Goal: Download file/media

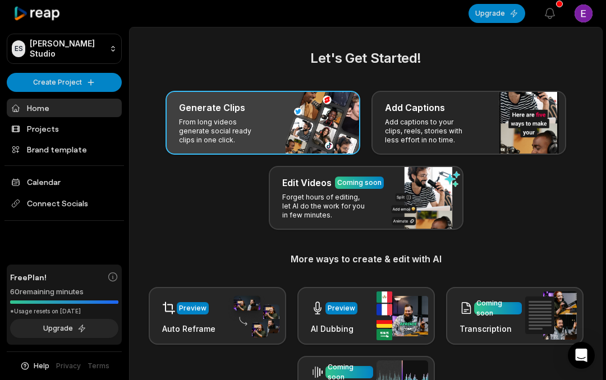
click at [223, 135] on p "From long videos generate social ready clips in one click." at bounding box center [222, 131] width 87 height 27
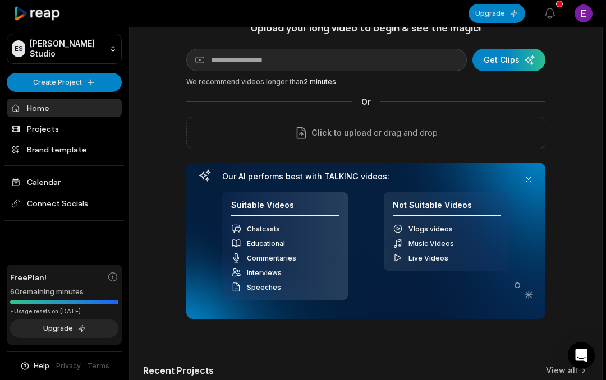
scroll to position [49, 0]
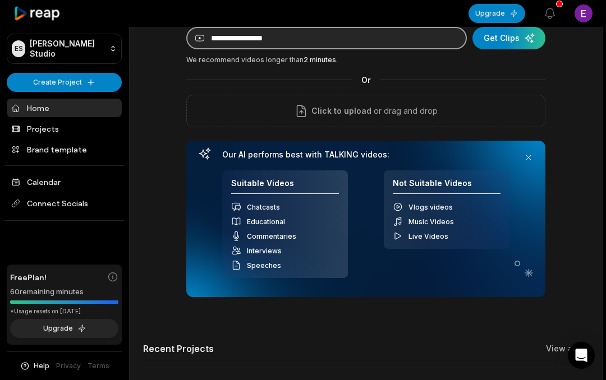
click at [260, 47] on input at bounding box center [326, 38] width 281 height 22
click at [240, 33] on input at bounding box center [326, 38] width 281 height 22
paste input "**********"
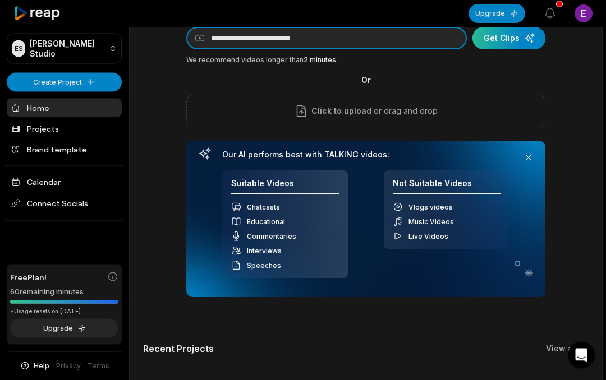
type input "**********"
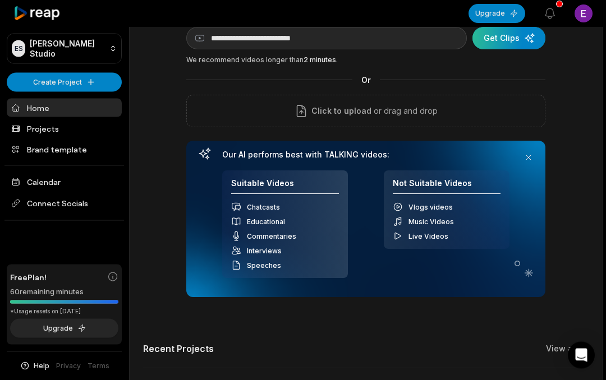
click at [524, 39] on div "submit" at bounding box center [509, 38] width 73 height 22
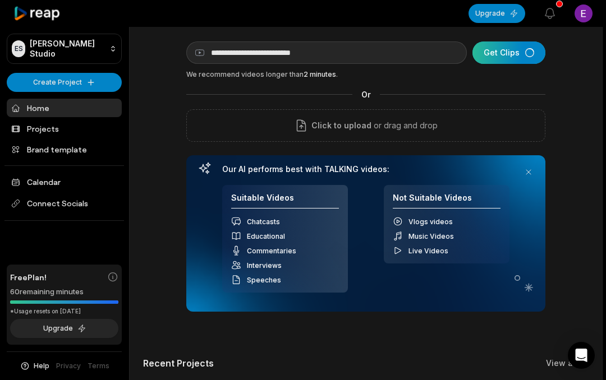
scroll to position [0, 0]
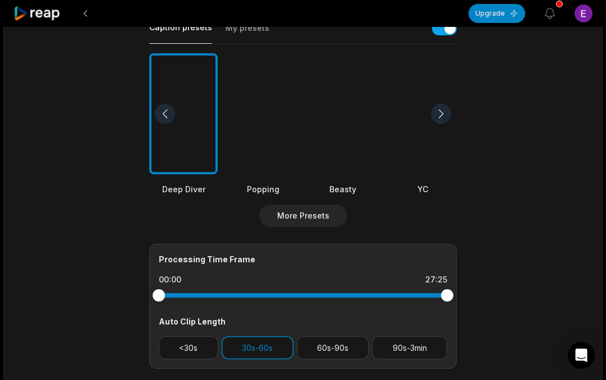
scroll to position [264, 0]
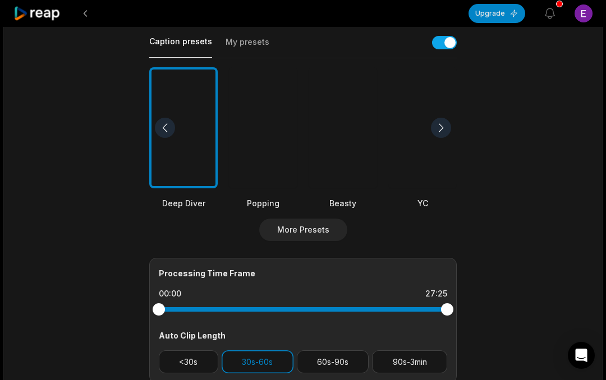
click at [243, 134] on div at bounding box center [263, 128] width 68 height 122
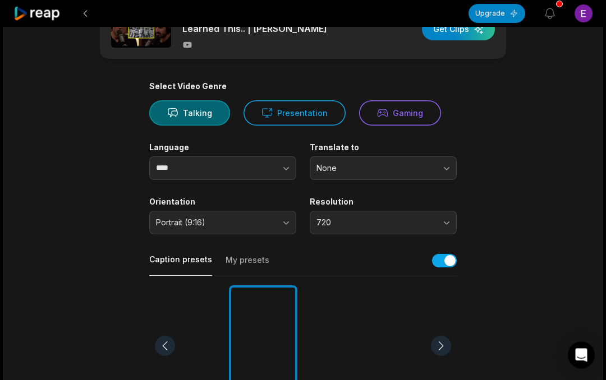
scroll to position [0, 0]
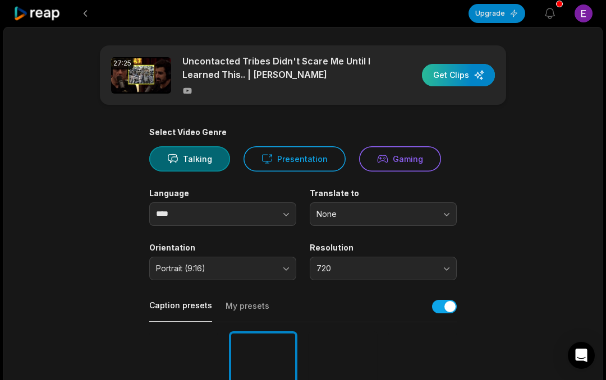
click at [471, 75] on div "button" at bounding box center [458, 75] width 73 height 22
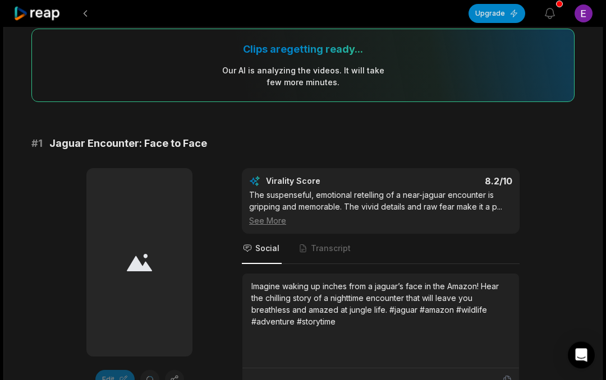
scroll to position [93, 0]
click at [328, 248] on span "Transcript" at bounding box center [331, 248] width 40 height 11
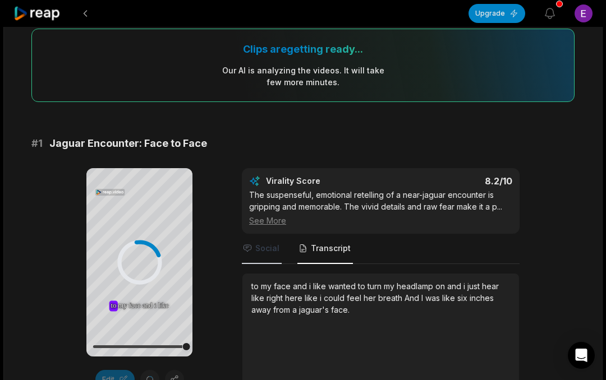
click at [267, 247] on span "Social" at bounding box center [267, 248] width 24 height 11
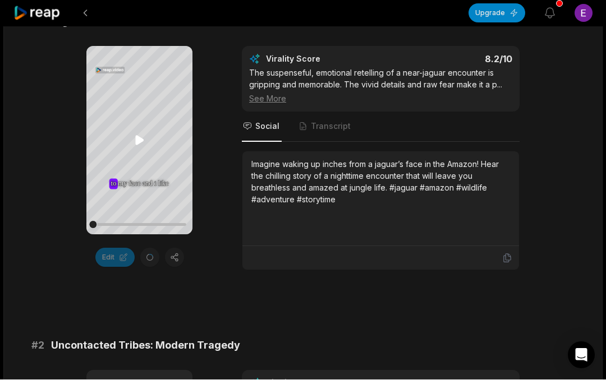
scroll to position [215, 0]
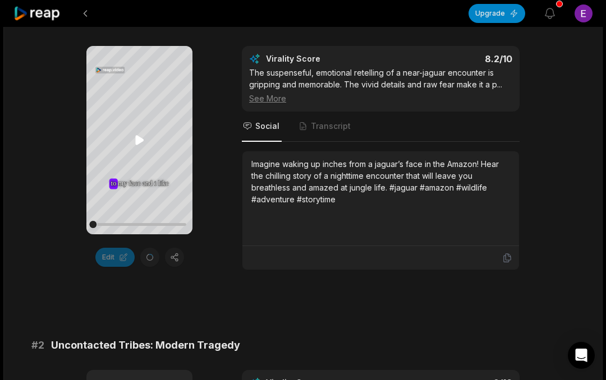
click at [137, 140] on icon at bounding box center [139, 140] width 8 height 10
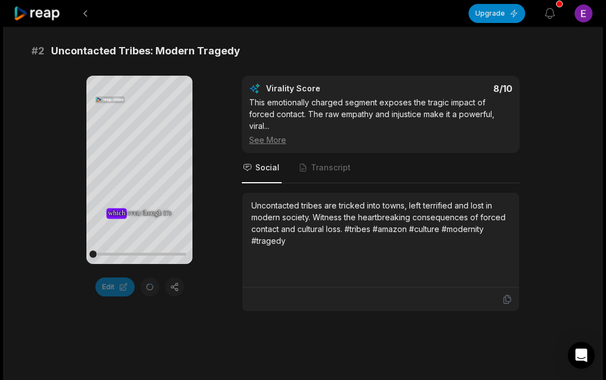
scroll to position [506, 0]
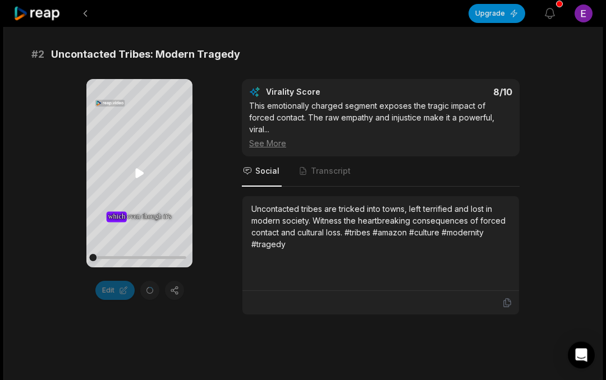
click at [139, 175] on icon at bounding box center [139, 174] width 8 height 10
click at [75, 127] on div "Your browser does not support mp4 format. which which even even though though i…" at bounding box center [302, 197] width 543 height 236
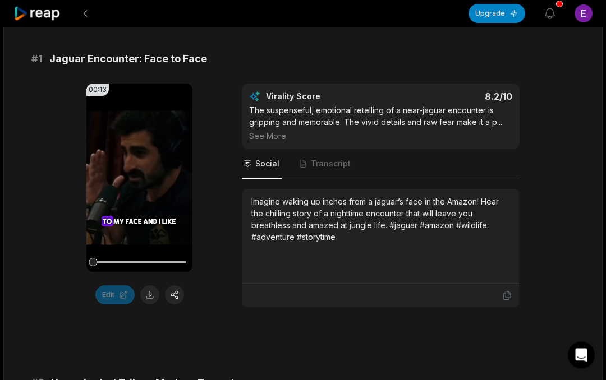
scroll to position [178, 0]
click at [135, 181] on icon at bounding box center [139, 178] width 8 height 10
click at [158, 137] on video "Your browser does not support mp4 format." at bounding box center [139, 178] width 106 height 189
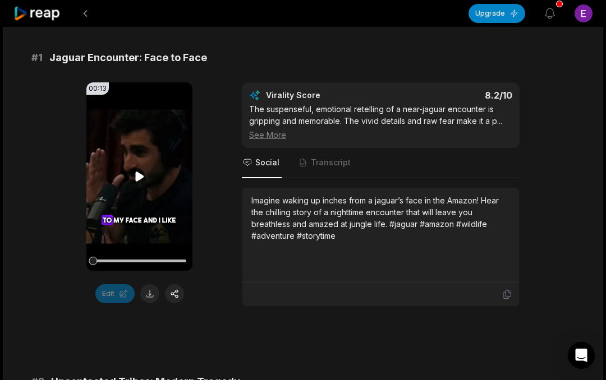
scroll to position [182, 0]
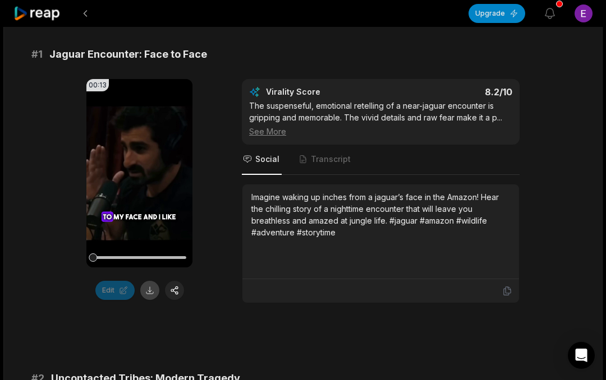
click at [144, 292] on button at bounding box center [149, 290] width 19 height 19
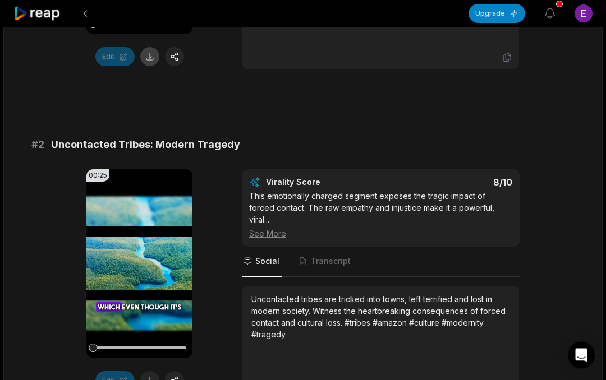
scroll to position [465, 0]
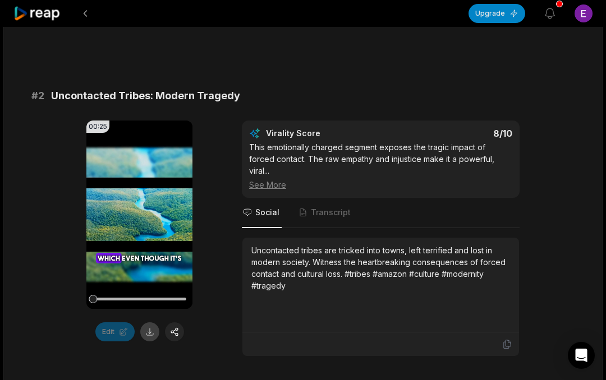
click at [148, 336] on button at bounding box center [149, 332] width 19 height 19
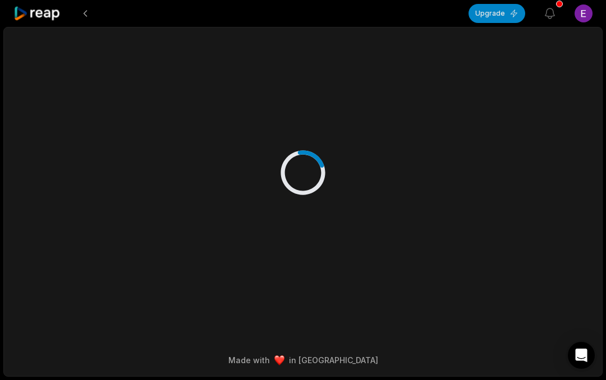
scroll to position [49, 0]
